Goal: Communication & Community: Connect with others

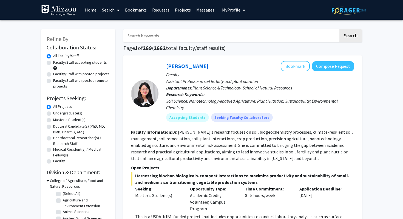
click at [168, 14] on link "Requests" at bounding box center [160, 9] width 23 height 19
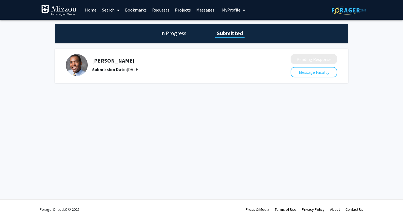
click at [200, 9] on link "Messages" at bounding box center [206, 9] width 24 height 19
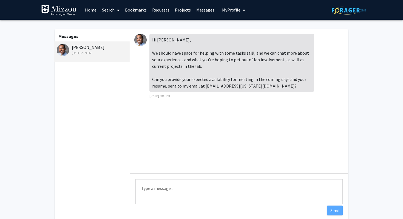
click at [138, 39] on img at bounding box center [140, 40] width 12 height 12
click at [67, 47] on img at bounding box center [63, 50] width 12 height 12
click at [160, 8] on link "Requests" at bounding box center [160, 9] width 23 height 19
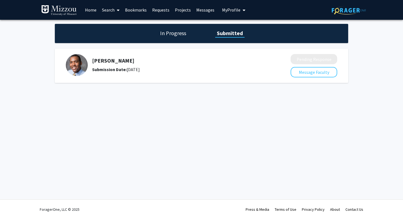
click at [68, 64] on img at bounding box center [77, 65] width 22 height 22
click at [224, 14] on button "My Profile" at bounding box center [233, 10] width 27 height 20
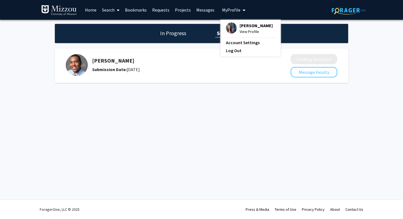
click at [224, 12] on span "My Profile" at bounding box center [231, 9] width 18 height 5
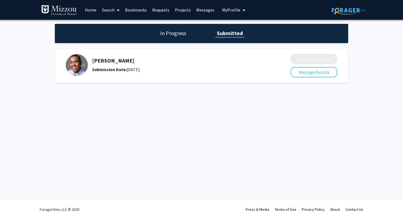
click at [200, 8] on link "Messages" at bounding box center [206, 9] width 24 height 19
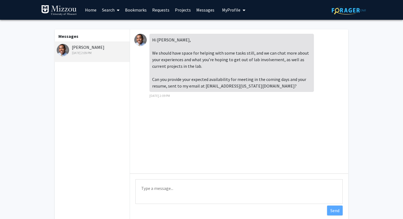
click at [183, 7] on link "Projects" at bounding box center [182, 9] width 21 height 19
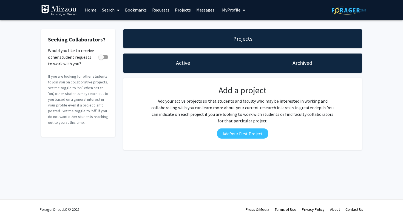
click at [95, 5] on link "Home" at bounding box center [90, 9] width 17 height 19
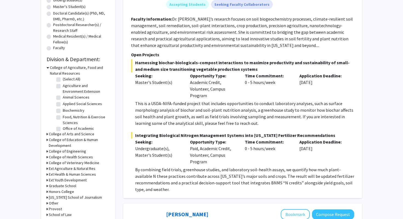
scroll to position [115, 0]
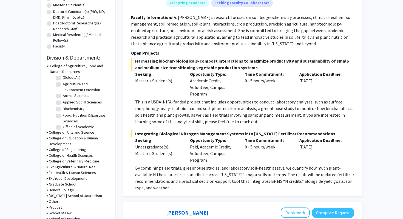
click at [58, 132] on h3 "College of Arts and Science" at bounding box center [72, 132] width 46 height 6
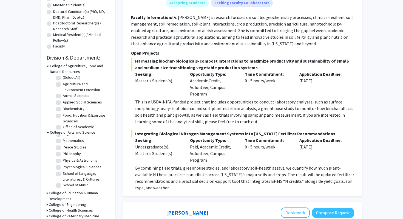
scroll to position [121, 0]
click at [55, 166] on fg-checkbox-list "(Select All) (Select All) Anthropology Anthropology Architectural Studies Archi…" at bounding box center [82, 137] width 55 height 247
click at [63, 166] on label "Psychological Sciences" at bounding box center [82, 166] width 39 height 6
click at [63, 166] on input "Psychological Sciences" at bounding box center [65, 165] width 4 height 4
checkbox input "true"
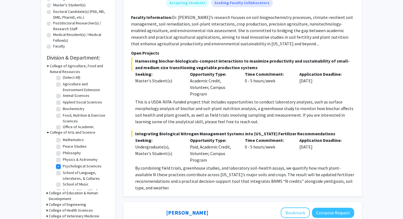
checkbox input "true"
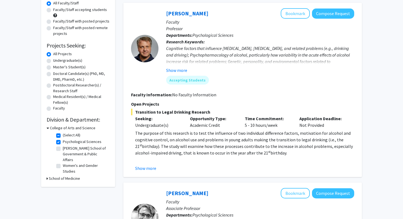
scroll to position [57, 0]
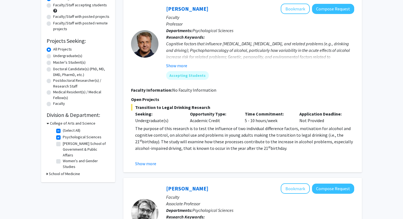
click at [53, 56] on label "Undergraduate(s)" at bounding box center [67, 56] width 29 height 6
click at [53, 56] on input "Undergraduate(s)" at bounding box center [55, 55] width 4 height 4
radio input "true"
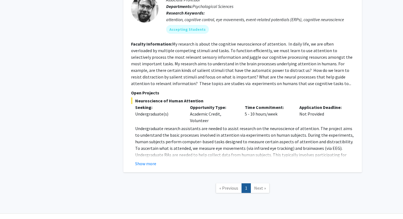
scroll to position [275, 0]
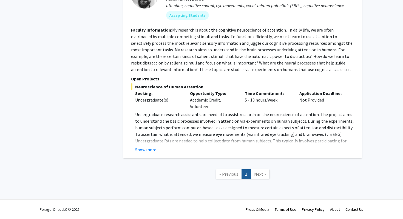
click at [260, 173] on span "Next »" at bounding box center [260, 173] width 12 height 5
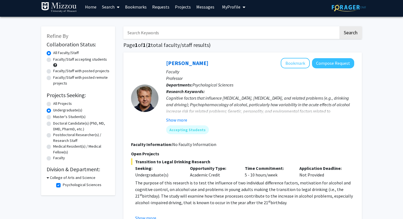
scroll to position [0, 0]
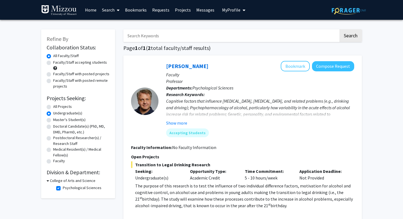
click at [111, 10] on link "Search" at bounding box center [110, 9] width 23 height 19
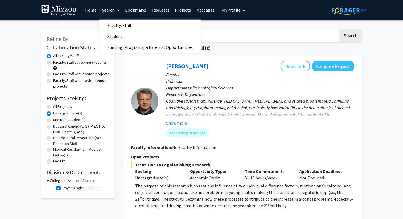
click at [132, 6] on link "Bookmarks" at bounding box center [135, 9] width 27 height 19
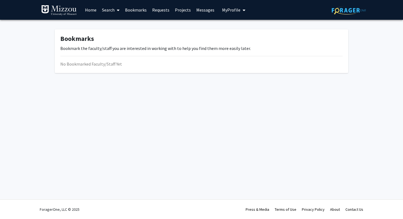
click at [165, 11] on link "Requests" at bounding box center [160, 9] width 23 height 19
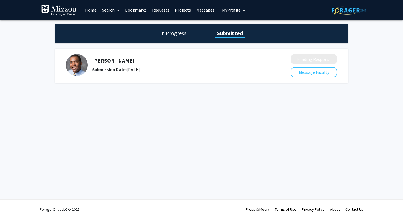
click at [78, 63] on img at bounding box center [77, 65] width 22 height 22
click at [101, 63] on h5 "[PERSON_NAME]" at bounding box center [176, 60] width 169 height 7
click at [106, 73] on div "[PERSON_NAME] Submission Date: [DATE]" at bounding box center [174, 65] width 217 height 22
click at [305, 72] on button "Message Faculty" at bounding box center [314, 72] width 47 height 10
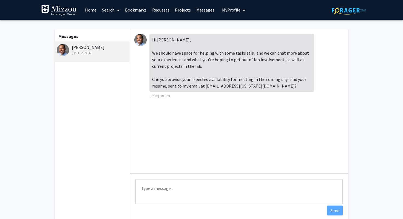
click at [178, 10] on link "Projects" at bounding box center [182, 9] width 21 height 19
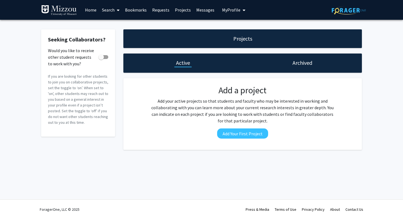
click at [204, 8] on link "Messages" at bounding box center [206, 9] width 24 height 19
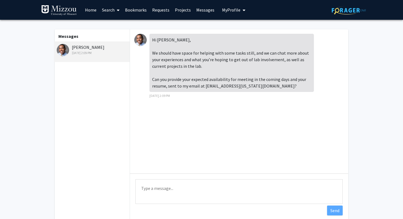
click at [227, 9] on span "My Profile" at bounding box center [231, 9] width 18 height 5
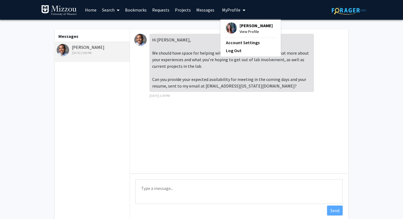
click at [227, 9] on span "My Profile" at bounding box center [231, 9] width 18 height 5
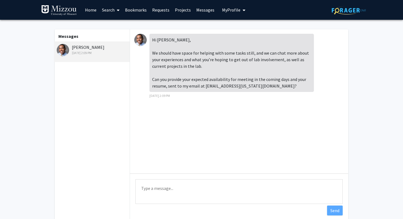
click at [95, 8] on link "Home" at bounding box center [90, 9] width 17 height 19
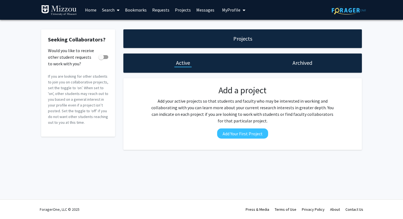
click at [205, 8] on link "Messages" at bounding box center [206, 9] width 24 height 19
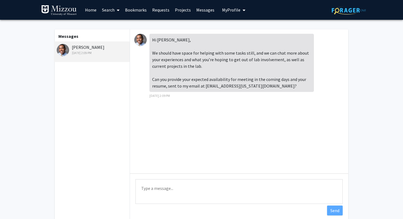
click at [162, 12] on link "Requests" at bounding box center [160, 9] width 23 height 19
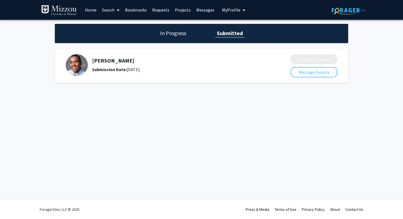
click at [174, 33] on h1 "In Progress" at bounding box center [172, 33] width 29 height 8
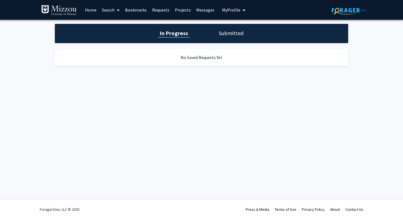
click at [233, 32] on h1 "Submitted" at bounding box center [231, 33] width 28 height 8
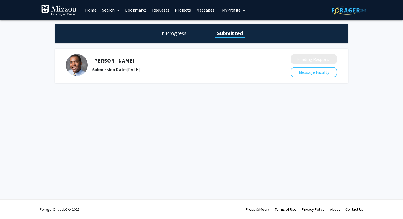
click at [114, 61] on h5 "[PERSON_NAME]" at bounding box center [176, 60] width 169 height 7
click at [114, 75] on div "[PERSON_NAME] Submission Date: [DATE]" at bounding box center [174, 65] width 217 height 22
click at [118, 72] on b "Submission Date:" at bounding box center [109, 69] width 35 height 5
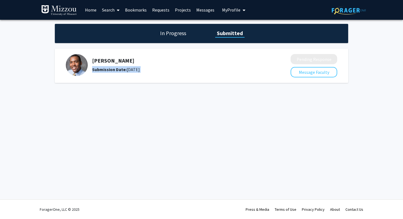
click at [114, 67] on b "Submission Date:" at bounding box center [109, 69] width 35 height 5
click at [114, 65] on div "[PERSON_NAME] Submission Date: [DATE]" at bounding box center [176, 64] width 169 height 15
click at [91, 11] on link "Home" at bounding box center [90, 9] width 17 height 19
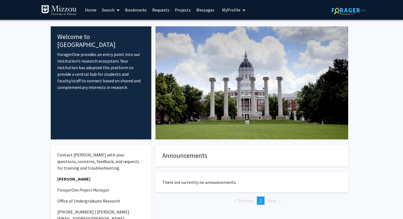
click at [228, 11] on span "My Profile" at bounding box center [231, 9] width 18 height 5
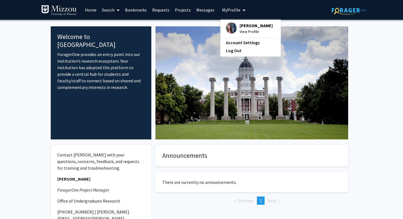
click at [187, 8] on link "Projects" at bounding box center [182, 9] width 21 height 19
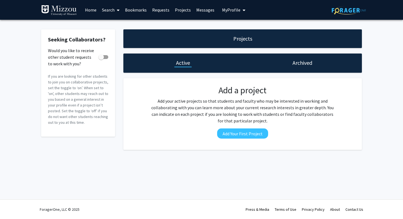
click at [287, 61] on div "Archived" at bounding box center [302, 62] width 119 height 19
click at [227, 137] on button "Add Your First Project" at bounding box center [242, 133] width 51 height 10
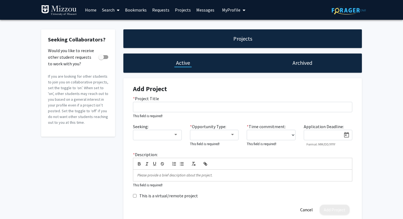
click at [96, 15] on link "Home" at bounding box center [90, 9] width 17 height 19
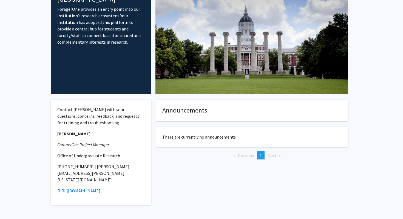
scroll to position [54, 0]
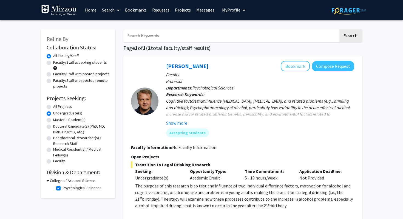
radio input "true"
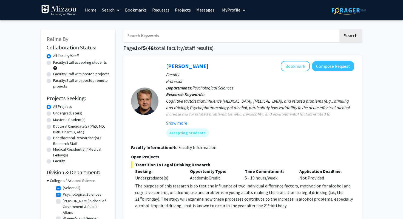
click at [49, 111] on div "Undergraduate(s)" at bounding box center [78, 113] width 63 height 7
click at [53, 115] on label "Undergraduate(s)" at bounding box center [67, 113] width 29 height 6
click at [53, 114] on input "Undergraduate(s)" at bounding box center [55, 112] width 4 height 4
radio input "true"
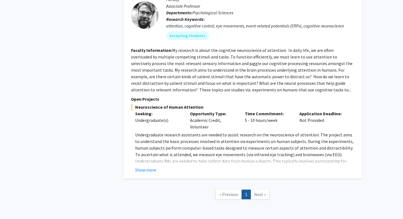
scroll to position [275, 0]
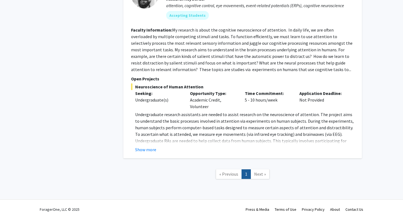
click at [256, 175] on span "Next »" at bounding box center [260, 173] width 12 height 5
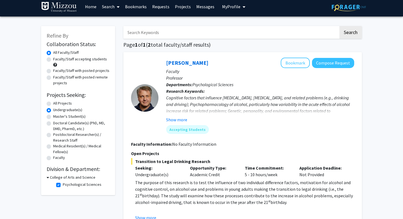
scroll to position [0, 0]
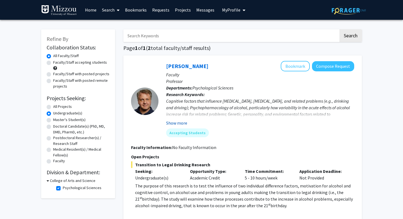
click at [175, 122] on button "Show more" at bounding box center [176, 123] width 21 height 7
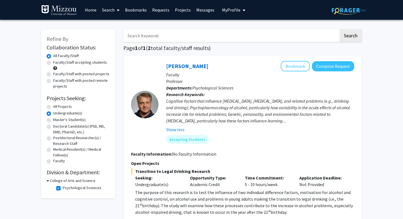
click at [114, 9] on link "Search" at bounding box center [110, 9] width 23 height 19
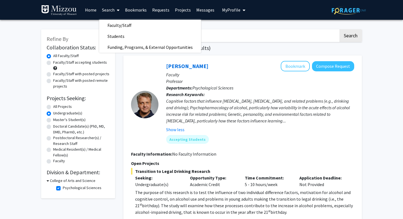
click at [114, 9] on link "Search" at bounding box center [110, 9] width 23 height 19
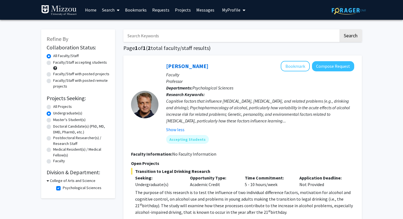
click at [63, 189] on label "Psychological Sciences" at bounding box center [82, 188] width 39 height 6
click at [63, 188] on input "Psychological Sciences" at bounding box center [65, 187] width 4 height 4
checkbox input "false"
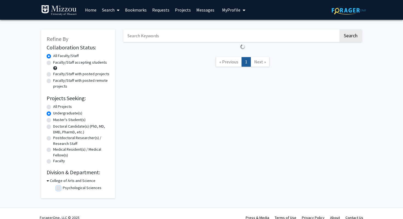
scroll to position [7, 0]
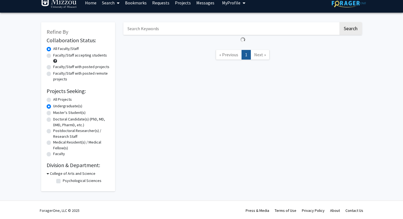
click at [57, 173] on h3 "College of Arts and Science" at bounding box center [73, 174] width 46 height 6
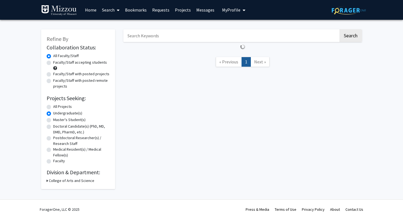
scroll to position [0, 0]
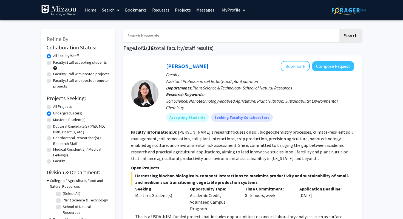
click at [56, 184] on h3 "College of Agriculture, Food and Natural Resources" at bounding box center [80, 184] width 60 height 12
click at [56, 178] on h3 "College of Agriculture, Food and Natural Resources" at bounding box center [79, 184] width 61 height 12
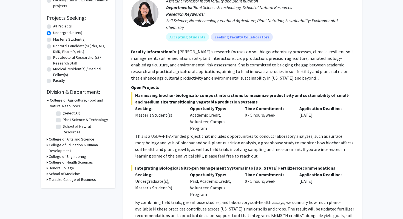
scroll to position [85, 0]
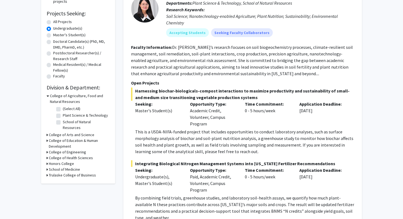
click at [70, 132] on h3 "College of Arts and Science" at bounding box center [72, 135] width 46 height 6
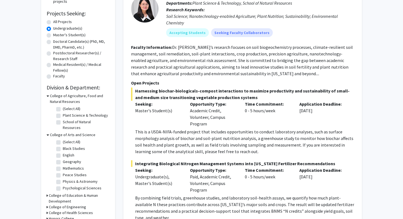
click at [63, 185] on label "Psychological Sciences" at bounding box center [82, 188] width 39 height 6
click at [63, 185] on input "Psychological Sciences" at bounding box center [65, 187] width 4 height 4
checkbox input "true"
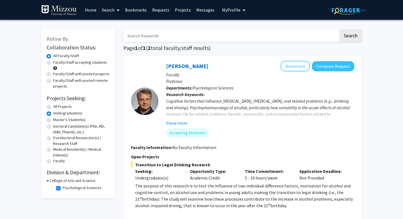
click at [155, 6] on link "Requests" at bounding box center [160, 9] width 23 height 19
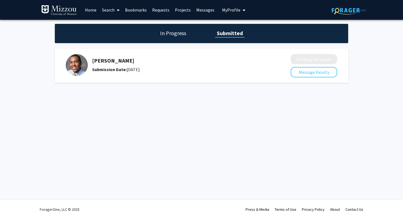
click at [83, 60] on img at bounding box center [77, 65] width 22 height 22
click at [92, 12] on link "Home" at bounding box center [90, 9] width 17 height 19
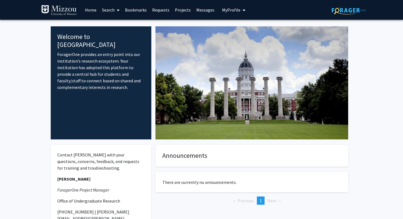
click at [110, 10] on link "Search" at bounding box center [110, 9] width 23 height 19
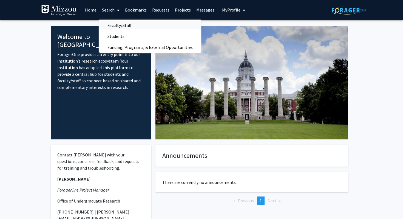
click at [116, 27] on span "Faculty/Staff" at bounding box center [119, 25] width 40 height 11
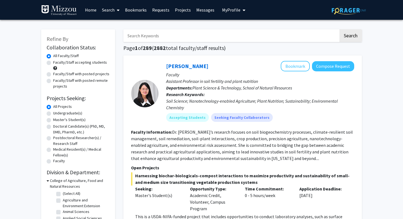
click at [135, 38] on input "Search Keywords" at bounding box center [230, 35] width 215 height 13
click at [339, 29] on button "Search" at bounding box center [350, 35] width 22 height 13
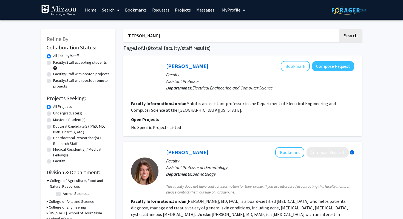
type input "[PERSON_NAME]"
click at [339, 29] on button "Search" at bounding box center [350, 35] width 22 height 13
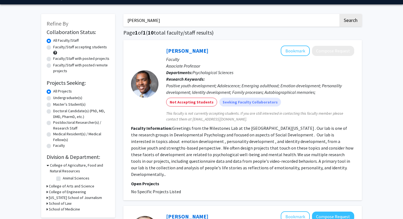
scroll to position [20, 0]
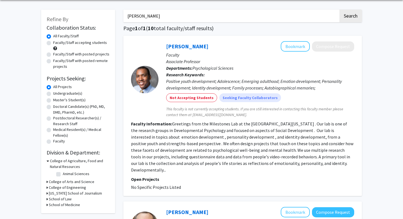
click at [192, 176] on p "Open Projects" at bounding box center [242, 179] width 223 height 7
click at [151, 121] on b "Faculty Information:" at bounding box center [151, 123] width 41 height 5
click at [182, 44] on link "[PERSON_NAME]" at bounding box center [187, 46] width 42 height 7
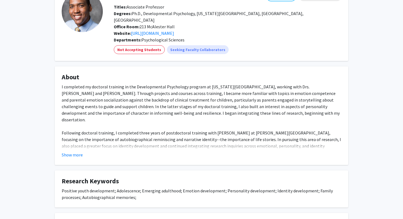
scroll to position [40, 0]
click at [73, 151] on button "Show more" at bounding box center [72, 154] width 21 height 7
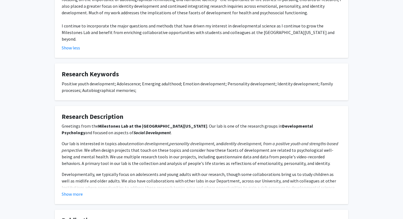
scroll to position [256, 0]
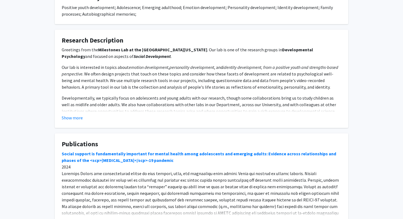
click at [71, 101] on fg-card "Research Description Greetings from the Milestones Lab at the [GEOGRAPHIC_DATA]…" at bounding box center [201, 79] width 293 height 98
click at [72, 114] on button "Show more" at bounding box center [72, 117] width 21 height 7
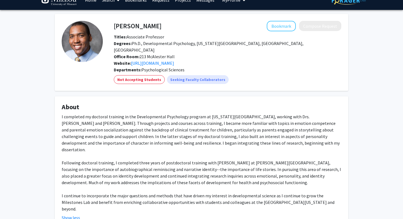
scroll to position [4, 0]
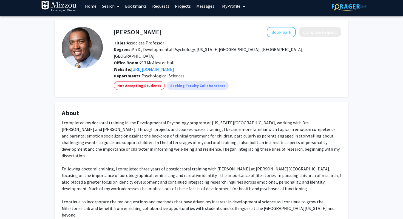
click at [203, 7] on link "Messages" at bounding box center [206, 5] width 24 height 19
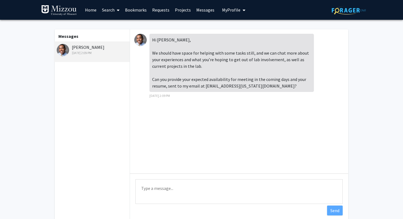
click at [158, 194] on textarea "Type a message" at bounding box center [238, 191] width 207 height 25
type textarea "Y"
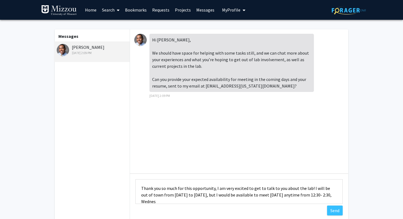
scroll to position [1, 0]
click at [308, 189] on textarea "Thank you so much for this opportunity, I am very excited to get to talk to you…" at bounding box center [238, 191] width 207 height 25
click at [289, 200] on textarea "Thank you so much for this opportunity, I am very excited to get to talk to you…" at bounding box center [238, 191] width 207 height 25
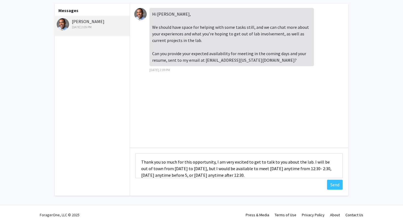
click at [309, 163] on textarea "Thank you so much for this opportunity, I am very excited to get to talk to you…" at bounding box center [238, 165] width 207 height 25
drag, startPoint x: 315, startPoint y: 169, endPoint x: 307, endPoint y: 169, distance: 8.8
click at [307, 169] on textarea "Thank you so much for this opportunity, I am very excited to get to talk to you…" at bounding box center [238, 165] width 207 height 25
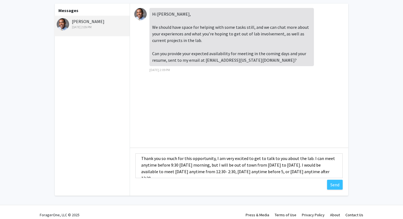
scroll to position [6, 0]
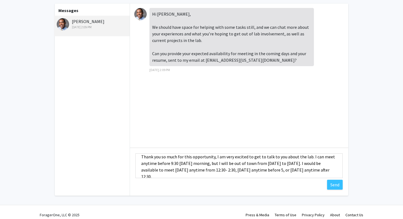
drag, startPoint x: 291, startPoint y: 163, endPoint x: 269, endPoint y: 163, distance: 22.2
click at [269, 163] on textarea "Thank you so much for this opportunity, I am very excited to get to talk to you…" at bounding box center [238, 165] width 207 height 25
drag, startPoint x: 265, startPoint y: 165, endPoint x: 231, endPoint y: 163, distance: 34.9
click at [230, 164] on textarea "Thank you so much for this opportunity, I am very excited to get to talk to you…" at bounding box center [238, 165] width 207 height 25
click at [262, 162] on textarea "Thank you so much for this opportunity, I am very excited to get to talk to you…" at bounding box center [238, 165] width 207 height 25
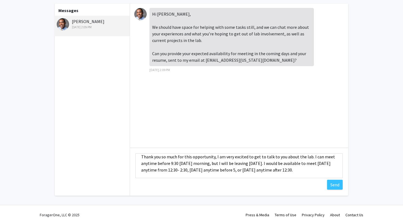
drag, startPoint x: 266, startPoint y: 164, endPoint x: 221, endPoint y: 163, distance: 45.0
click at [221, 163] on textarea "Thank you so much for this opportunity, I am very excited to get to talk to you…" at bounding box center [238, 165] width 207 height 25
click at [216, 166] on textarea "Thank you so much for this opportunity, I am very excited to get to talk to you…" at bounding box center [238, 165] width 207 height 25
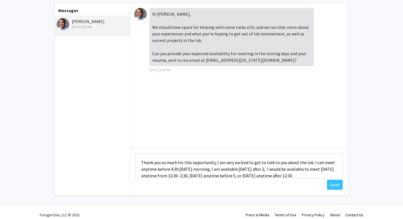
drag, startPoint x: 324, startPoint y: 170, endPoint x: 134, endPoint y: 160, distance: 190.3
click at [134, 160] on div "Type a message Thank you so much for this opportunity, I am very excited to get…" at bounding box center [239, 167] width 218 height 38
type textarea "Thank you so much for this opportunity, I am very excited to get to talk to you…"
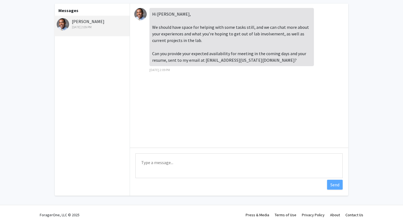
paste textarea "Thank you very much for this opportunity—I’m really excited to speak with you a…"
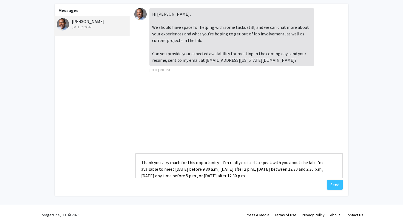
scroll to position [1, 0]
click at [219, 163] on textarea "Thank you very much for this opportunity—I’m really excited to speak with you a…" at bounding box center [238, 165] width 207 height 25
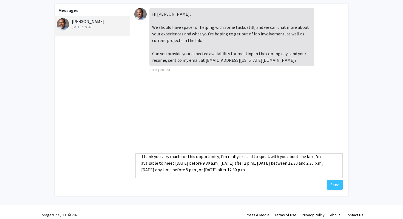
scroll to position [7, 0]
drag, startPoint x: 233, startPoint y: 169, endPoint x: 301, endPoint y: 164, distance: 67.9
click at [301, 164] on textarea "Thank you very much for this opportunity, I’m really excited to speak with you …" at bounding box center [238, 165] width 207 height 25
click at [228, 179] on div "Type a message Thank you very much for this opportunity, I’m really excited to …" at bounding box center [239, 167] width 218 height 38
drag, startPoint x: 233, startPoint y: 170, endPoint x: 316, endPoint y: 162, distance: 83.5
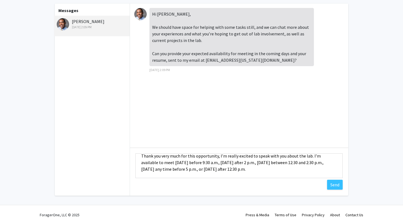
click at [316, 162] on textarea "Thank you very much for this opportunity, I’m really excited to speak with you …" at bounding box center [238, 165] width 207 height 25
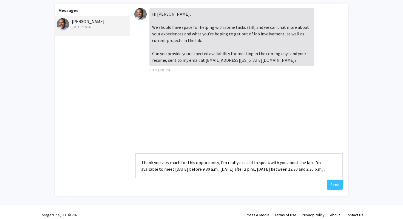
scroll to position [0, 0]
click at [318, 170] on textarea "Thank you very much for this opportunity, I’m really excited to speak with you …" at bounding box center [238, 165] width 207 height 25
click at [245, 169] on textarea "Thank you very much for this opportunity, I’m really excited to speak with you …" at bounding box center [238, 165] width 207 height 25
click at [323, 170] on textarea "Thank you very much for this opportunity, I’m really excited to speak with you …" at bounding box center [238, 165] width 207 height 25
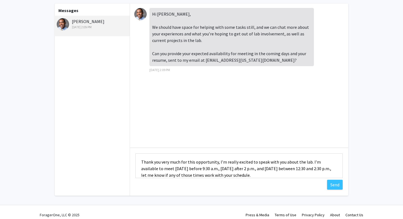
click at [323, 168] on textarea "Thank you very much for this opportunity, I’m really excited to speak with you …" at bounding box center [238, 165] width 207 height 25
click at [322, 169] on textarea "Thank you very much for this opportunity, I’m really excited to speak with you …" at bounding box center [238, 165] width 207 height 25
click at [262, 172] on textarea "Thank you very much for this opportunity, I’m really excited to speak with you …" at bounding box center [238, 165] width 207 height 25
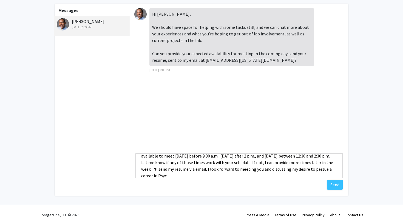
scroll to position [14, 0]
click at [306, 168] on textarea "Thank you very much for this opportunity, I’m really excited to speak with you …" at bounding box center [238, 165] width 207 height 25
click at [284, 178] on div "Type a message Thank you very much for this opportunity, I’m really excited to …" at bounding box center [239, 167] width 218 height 38
drag, startPoint x: 265, startPoint y: 174, endPoint x: 245, endPoint y: 169, distance: 20.9
click at [245, 169] on textarea "Thank you very much for this opportunity, I’m really excited to speak with you …" at bounding box center [238, 165] width 207 height 25
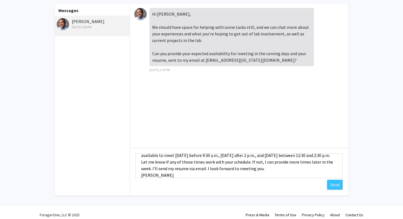
click at [138, 176] on textarea "Thank you very much for this opportunity, I’m really excited to speak with you …" at bounding box center [238, 165] width 207 height 25
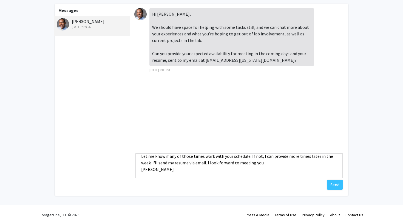
scroll to position [20, 0]
drag, startPoint x: 181, startPoint y: 175, endPoint x: 128, endPoint y: 170, distance: 53.0
click at [128, 170] on div "Messages [PERSON_NAME] [DATE] 2:09 PM Hi [PERSON_NAME], We should have space fo…" at bounding box center [201, 100] width 303 height 192
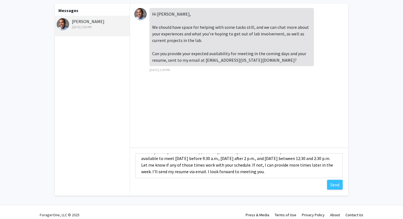
scroll to position [0, 0]
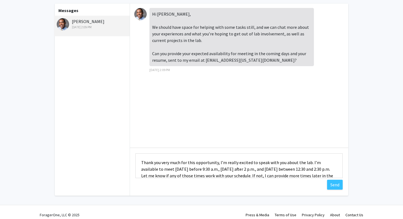
drag, startPoint x: 309, startPoint y: 161, endPoint x: 321, endPoint y: 169, distance: 14.0
click at [321, 169] on textarea "Thank you very much for this opportunity, I’m really excited to speak with you …" at bounding box center [238, 165] width 207 height 25
type textarea "Thank you very much for this opportunity, I’m really excited to speak with you …"
click at [297, 140] on div "Hi [PERSON_NAME], We should have space for helping with some tasks still, and w…" at bounding box center [239, 76] width 218 height 144
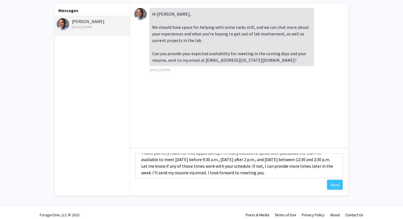
scroll to position [20, 0]
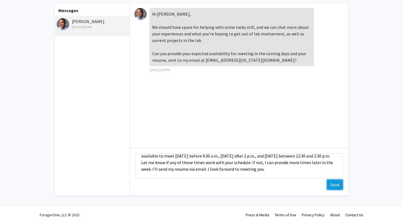
click at [331, 185] on button "Send" at bounding box center [335, 185] width 16 height 10
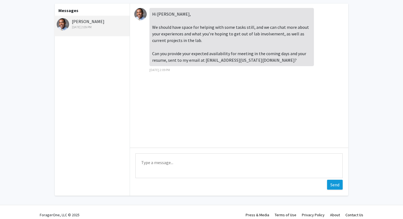
scroll to position [0, 0]
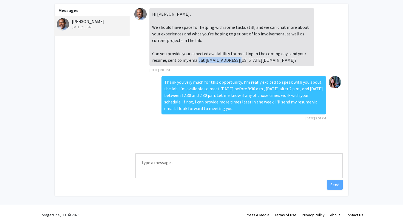
drag, startPoint x: 204, startPoint y: 60, endPoint x: 247, endPoint y: 60, distance: 43.0
click at [247, 60] on div "Hi [PERSON_NAME], We should have space for helping with some tasks still, and w…" at bounding box center [231, 37] width 165 height 58
copy div "[EMAIL_ADDRESS][US_STATE][DOMAIN_NAME]"
click at [191, 60] on div "Hi [PERSON_NAME], We should have space for helping with some tasks still, and w…" at bounding box center [231, 37] width 165 height 58
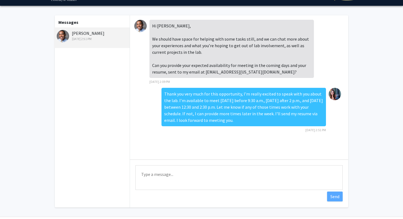
scroll to position [11, 0]
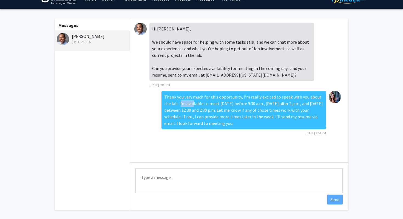
drag, startPoint x: 179, startPoint y: 103, endPoint x: 191, endPoint y: 107, distance: 13.1
click at [191, 107] on div "Thank you very much for this opportunity, I’m really excited to speak with you …" at bounding box center [243, 110] width 165 height 38
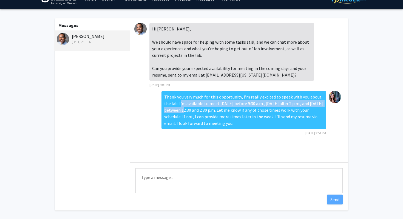
click at [192, 110] on div "Thank you very much for this opportunity, I’m really excited to speak with you …" at bounding box center [243, 110] width 165 height 38
drag, startPoint x: 179, startPoint y: 103, endPoint x: 232, endPoint y: 110, distance: 53.3
click at [232, 110] on div "Thank you very much for this opportunity, I’m really excited to speak with you …" at bounding box center [243, 110] width 165 height 38
copy div "I’m available to meet [DATE] before 9:30 a.m., [DATE] after 2 p.m., and [DATE] …"
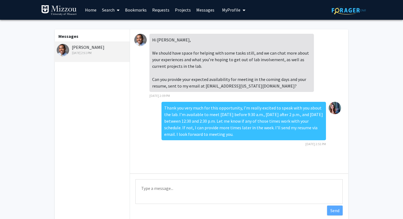
click at [109, 10] on link "Search" at bounding box center [110, 9] width 23 height 19
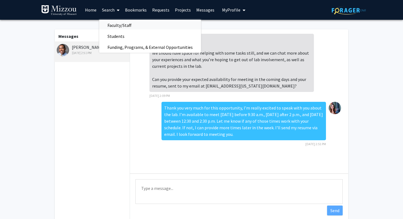
click at [115, 25] on span "Faculty/Staff" at bounding box center [119, 25] width 40 height 11
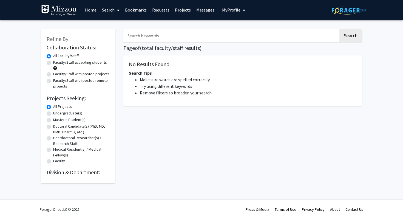
click at [145, 37] on input "Search Keywords" at bounding box center [230, 35] width 215 height 13
click at [339, 29] on button "Search" at bounding box center [350, 35] width 22 height 13
type input "B"
click at [204, 7] on link "Messages" at bounding box center [206, 9] width 24 height 19
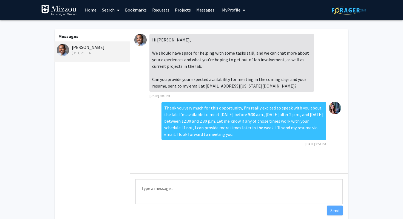
click at [114, 10] on link "Search" at bounding box center [110, 9] width 23 height 19
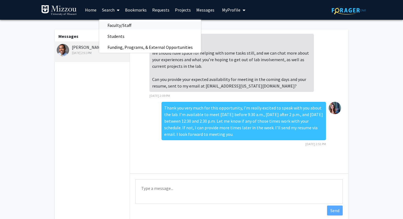
click at [117, 22] on span "Faculty/Staff" at bounding box center [119, 25] width 40 height 11
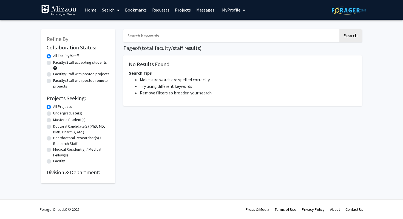
click at [132, 36] on input "Search Keywords" at bounding box center [230, 35] width 215 height 13
type input "H"
type input "[PERSON_NAME]"
click at [339, 29] on button "Search" at bounding box center [350, 35] width 22 height 13
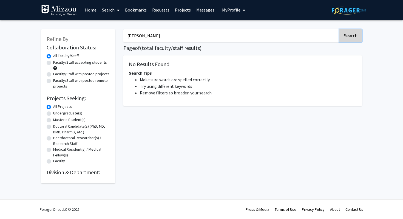
click at [350, 32] on button "Search" at bounding box center [350, 35] width 22 height 13
click at [350, 35] on button "Search" at bounding box center [350, 35] width 22 height 13
click at [234, 35] on input "[PERSON_NAME]" at bounding box center [230, 35] width 215 height 13
click at [339, 29] on button "Search" at bounding box center [350, 35] width 22 height 13
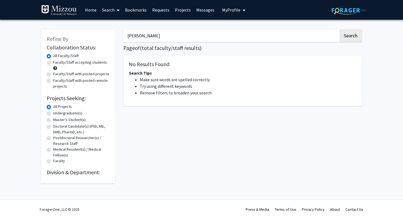
click at [339, 29] on button "Search" at bounding box center [350, 35] width 22 height 13
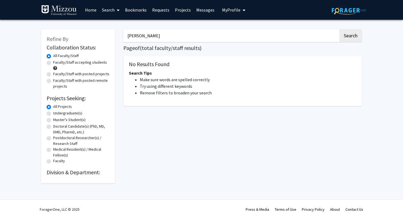
click at [52, 63] on div "Faculty/Staff accepting students" at bounding box center [78, 65] width 63 height 12
click at [53, 63] on label "Faculty/Staff accepting students" at bounding box center [80, 62] width 54 height 6
click at [53, 63] on input "Faculty/Staff accepting students" at bounding box center [55, 61] width 4 height 4
radio input "true"
click at [53, 55] on label "All Faculty/Staff" at bounding box center [65, 56] width 25 height 6
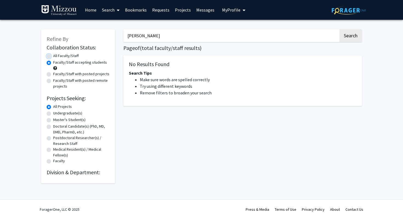
click at [53, 55] on input "All Faculty/Staff" at bounding box center [55, 55] width 4 height 4
radio input "true"
click at [53, 113] on label "Undergraduate(s)" at bounding box center [67, 113] width 29 height 6
click at [53, 113] on input "Undergraduate(s)" at bounding box center [55, 112] width 4 height 4
radio input "true"
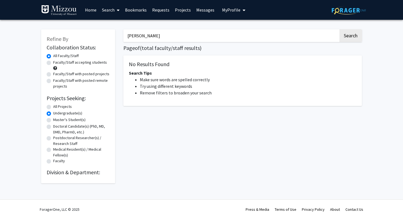
click at [164, 38] on input "[PERSON_NAME]" at bounding box center [230, 35] width 215 height 13
click at [339, 29] on button "Search" at bounding box center [350, 35] width 22 height 13
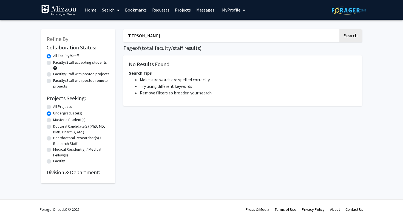
click at [209, 7] on link "Messages" at bounding box center [206, 9] width 24 height 19
